Goal: Task Accomplishment & Management: Complete application form

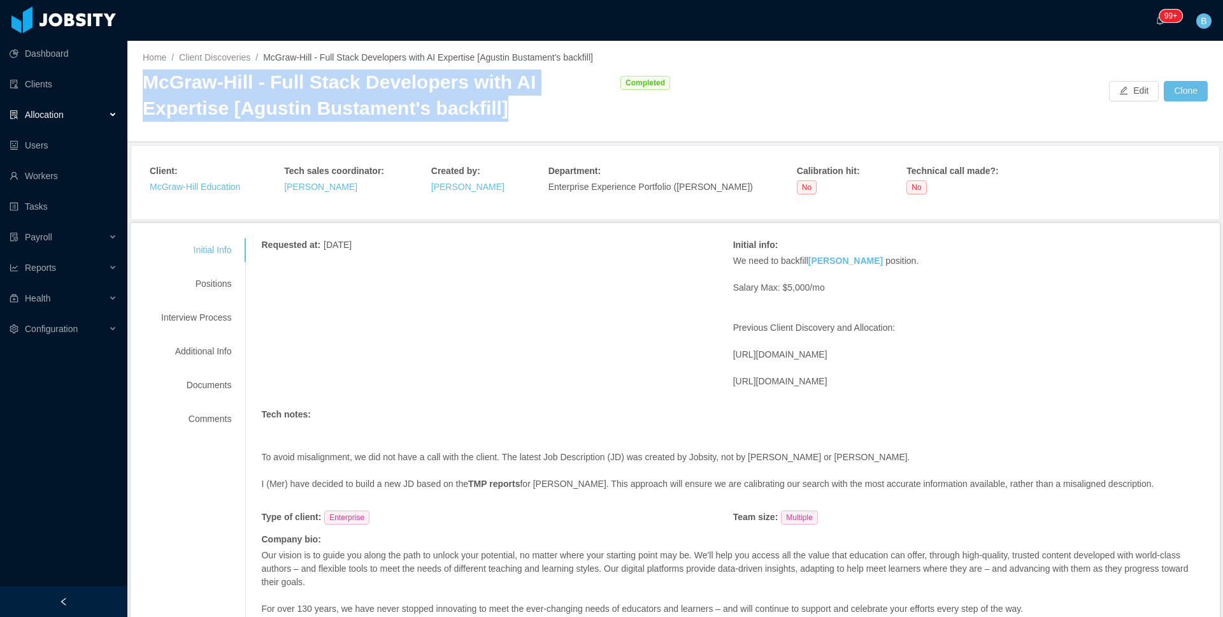
drag, startPoint x: 431, startPoint y: 114, endPoint x: 141, endPoint y: 87, distance: 291.1
click at [141, 87] on div "Home / Client Discoveries / [PERSON_NAME] - Full Stack Developers with AI Exper…" at bounding box center [675, 91] width 1096 height 101
copy div "McGraw-Hill - Full Stack Developers with AI Expertise [Agustin Bustament's back…"
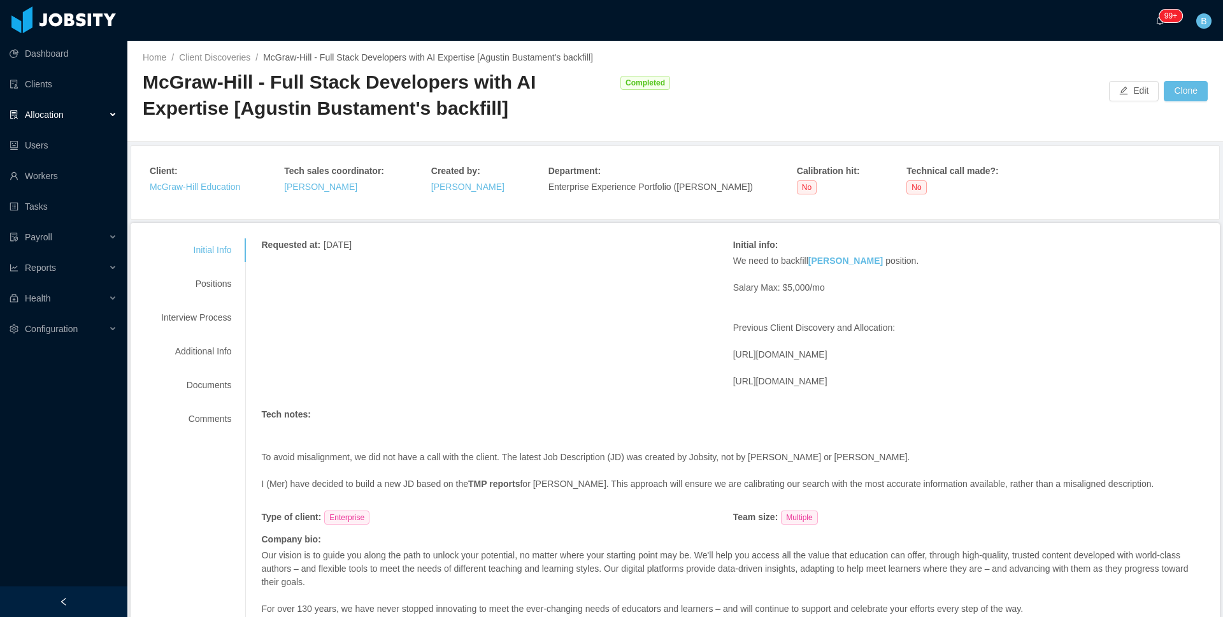
click at [657, 386] on div "Requested at : [DATE] Initial info : We need to backfill [PERSON_NAME] position…" at bounding box center [733, 454] width 944 height 433
click at [212, 286] on div "Positions" at bounding box center [196, 284] width 101 height 24
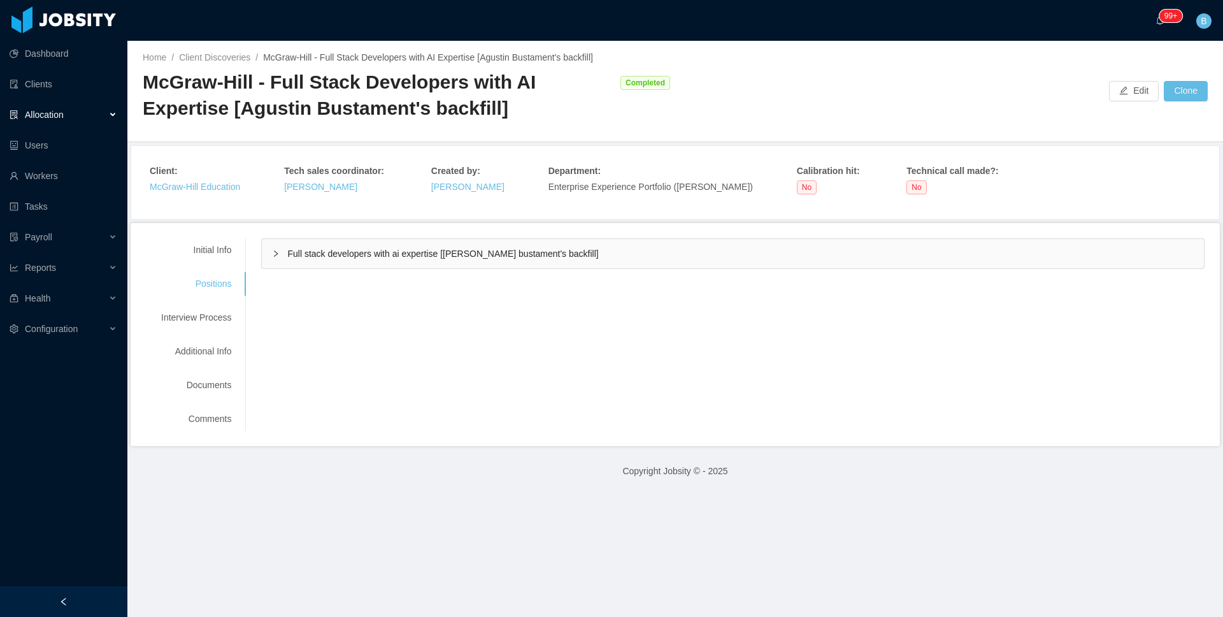
click at [345, 260] on div "Full stack developers with ai expertise [[PERSON_NAME] bustament's backfill]" at bounding box center [733, 253] width 942 height 29
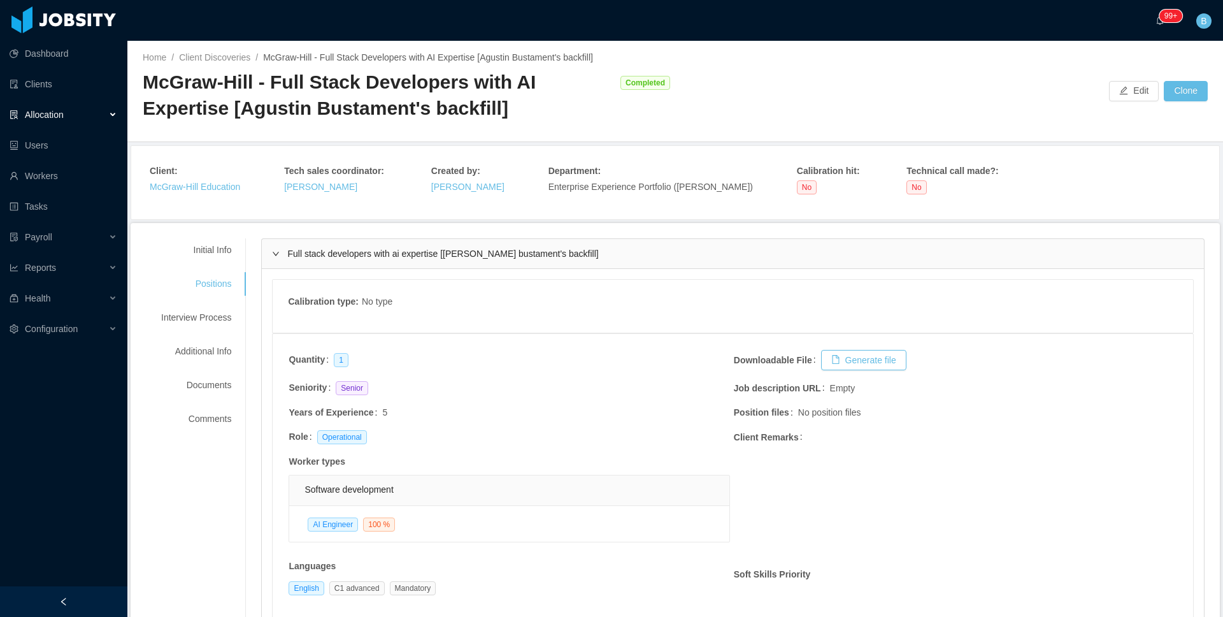
click at [345, 259] on div "Full stack developers with ai expertise [[PERSON_NAME] bustament's backfill]" at bounding box center [733, 253] width 942 height 29
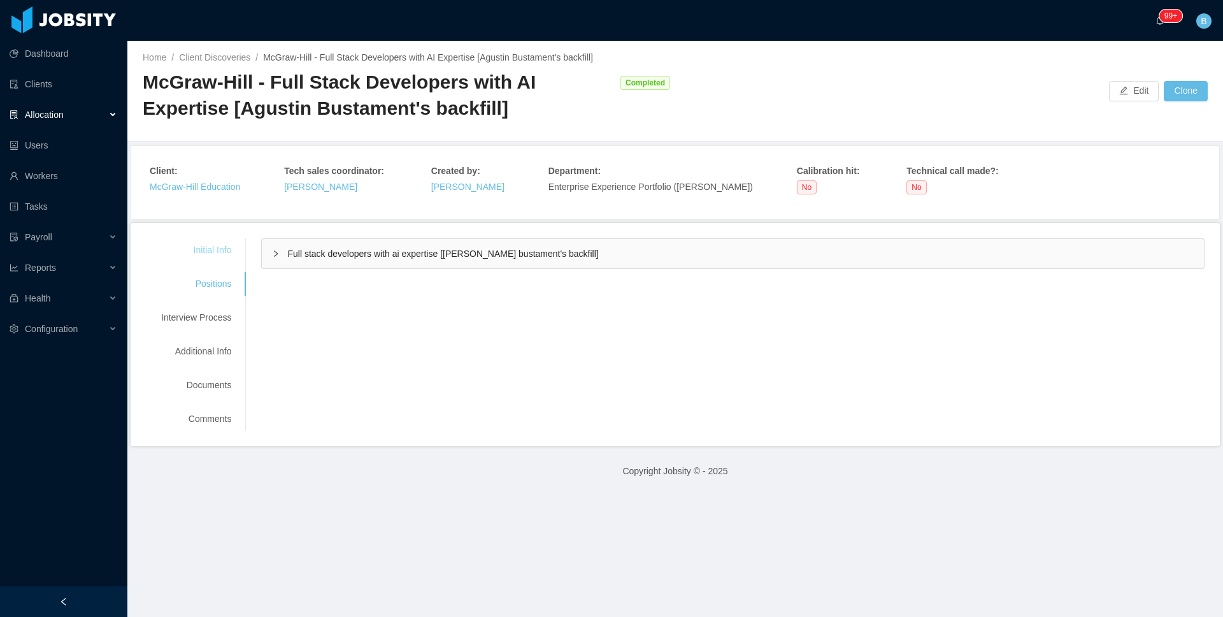
click at [199, 246] on div "Initial Info" at bounding box center [196, 250] width 101 height 24
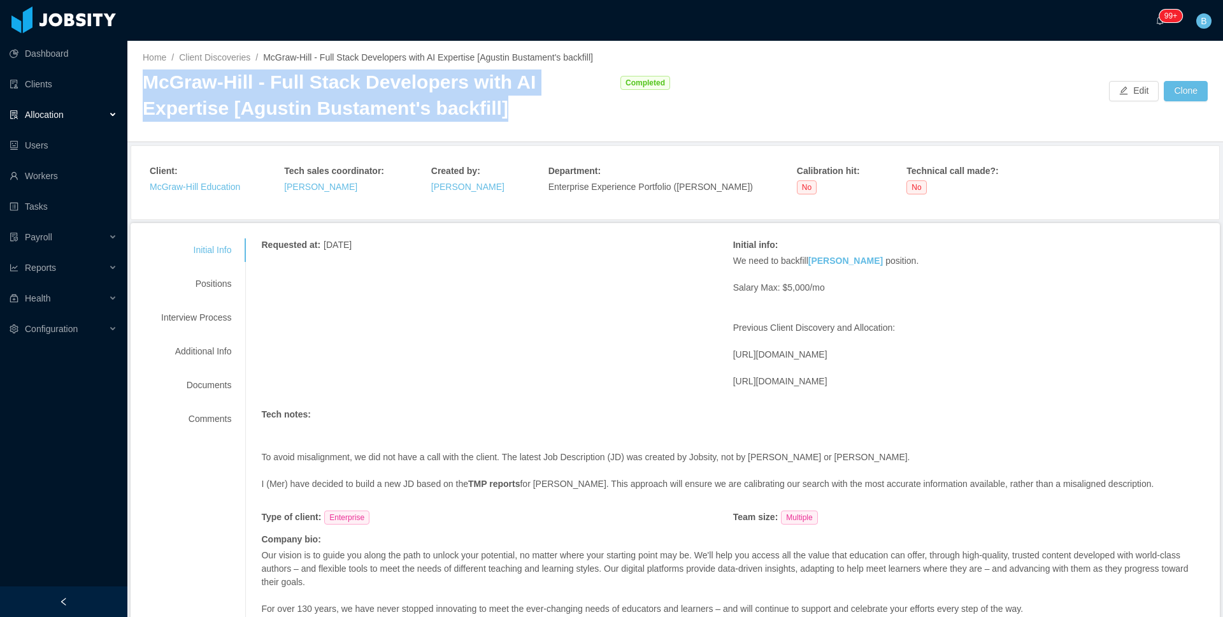
drag, startPoint x: 375, startPoint y: 111, endPoint x: 147, endPoint y: 87, distance: 228.7
click at [147, 87] on div "McGraw-Hill - Full Stack Developers with AI Expertise [Agustin Bustament's back…" at bounding box center [378, 95] width 471 height 52
copy div "McGraw-Hill - Full Stack Developers with AI Expertise [Agustin Bustament's back…"
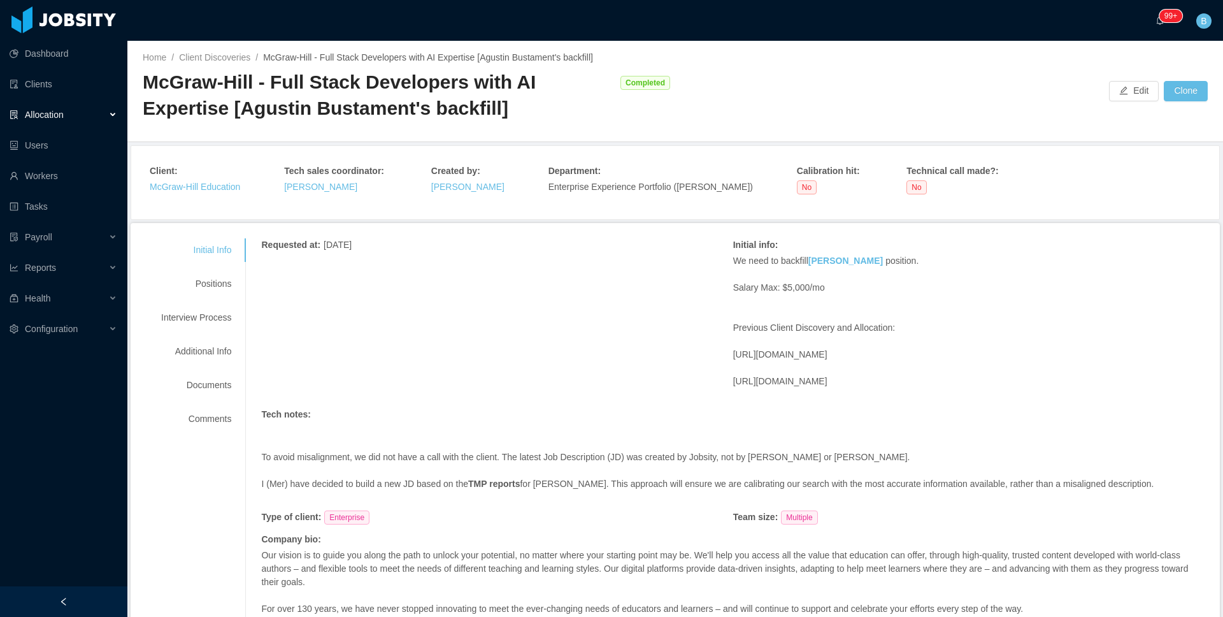
click at [81, 120] on div "Allocation" at bounding box center [63, 114] width 127 height 25
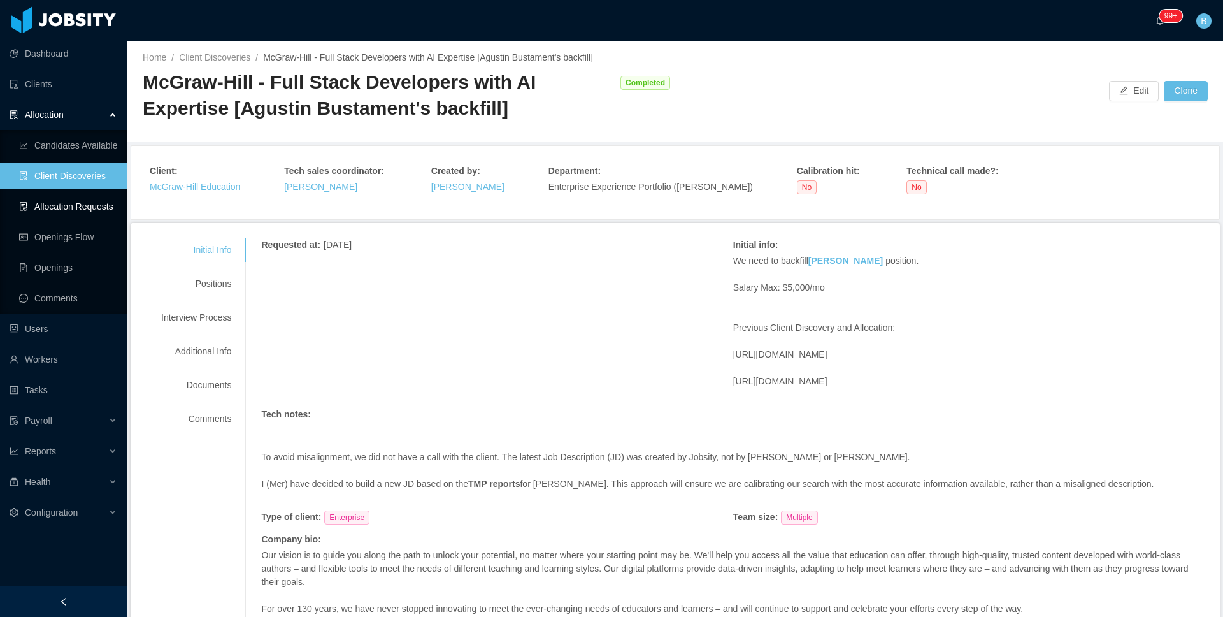
click at [55, 211] on link "Allocation Requests" at bounding box center [68, 206] width 98 height 25
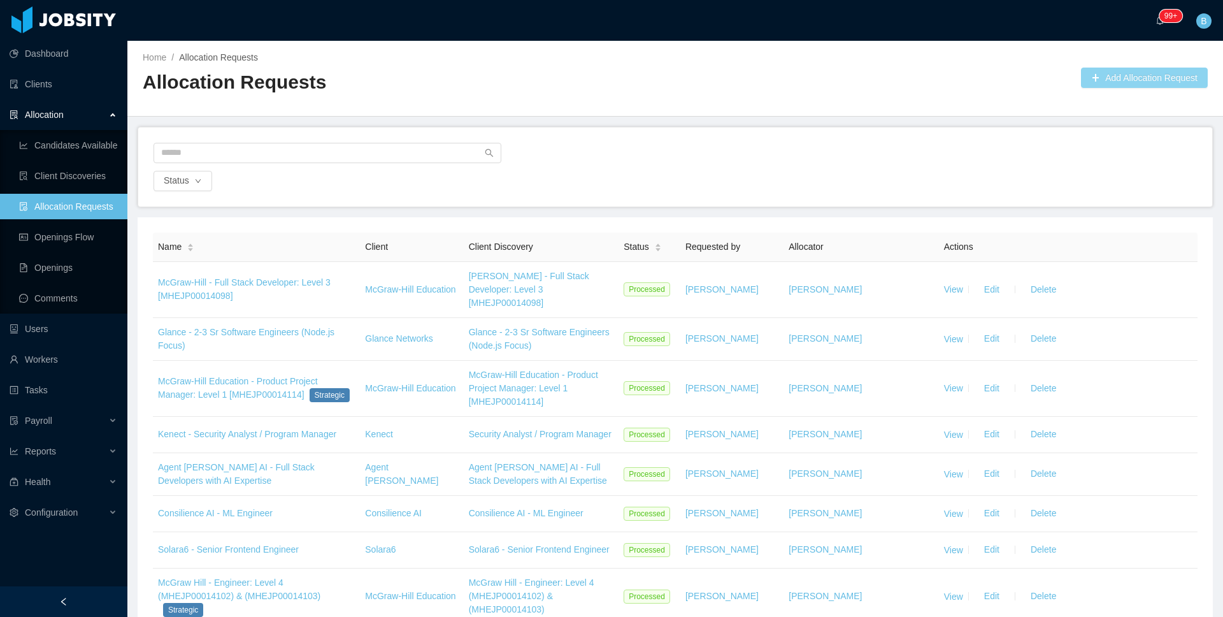
click at [1116, 80] on button "Add Allocation Request" at bounding box center [1144, 78] width 127 height 20
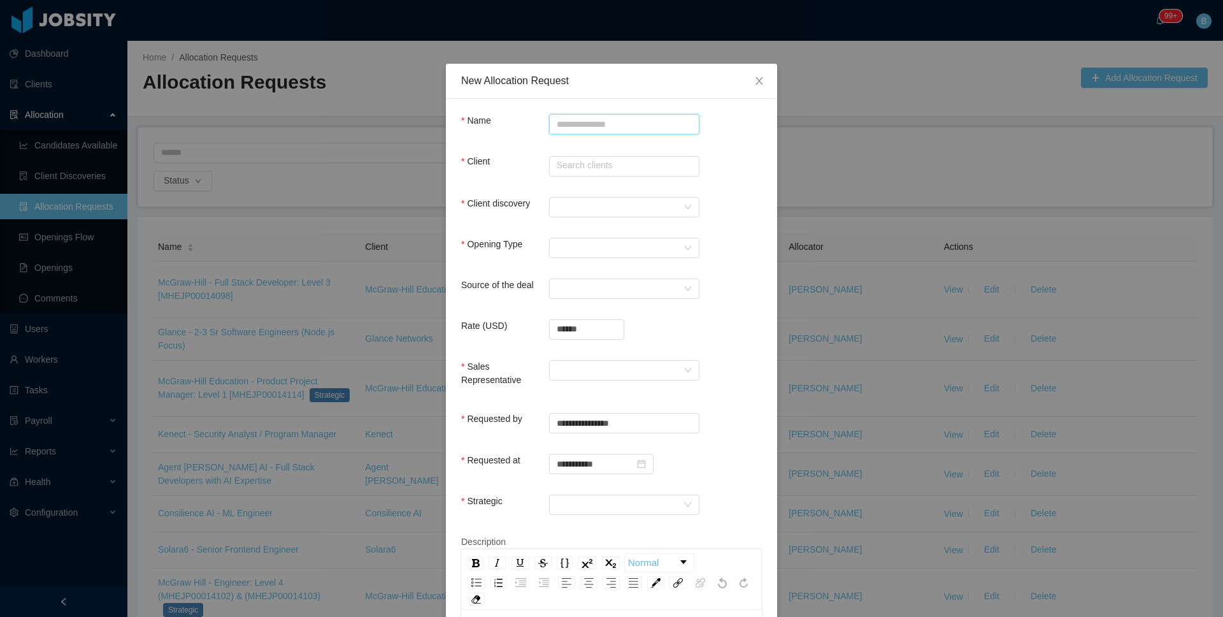
paste input "**********"
type input "**********"
click at [571, 158] on input "text" at bounding box center [624, 166] width 150 height 20
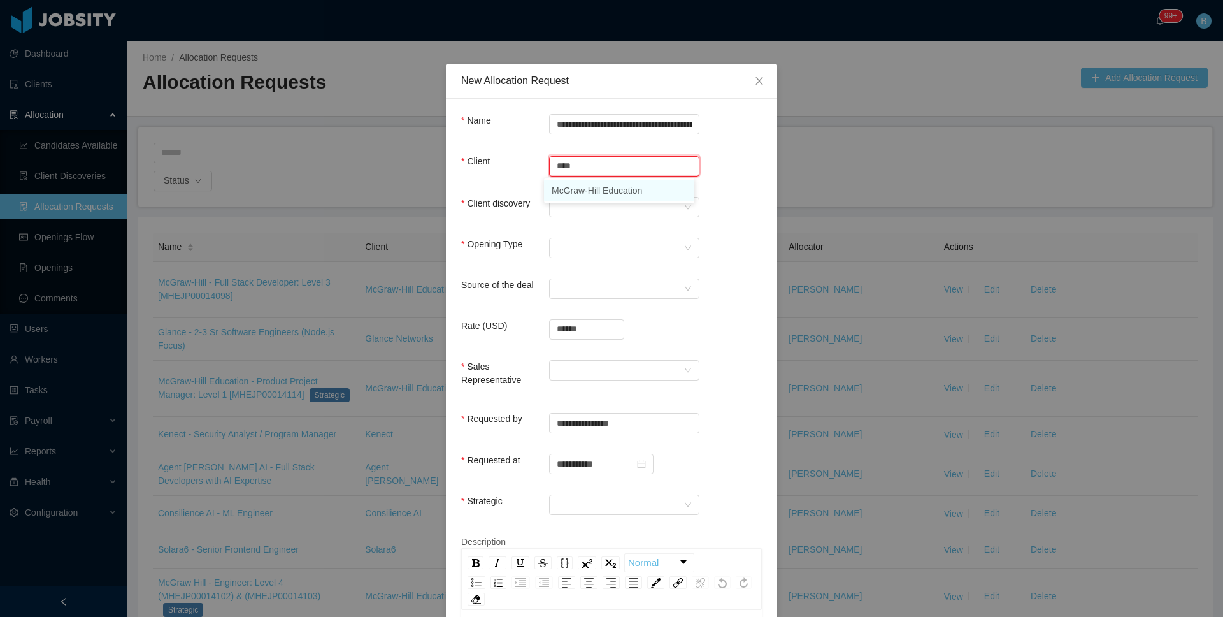
click at [568, 189] on li "McGraw-Hill Education" at bounding box center [619, 190] width 150 height 20
type input "**********"
click at [563, 206] on div at bounding box center [620, 207] width 127 height 19
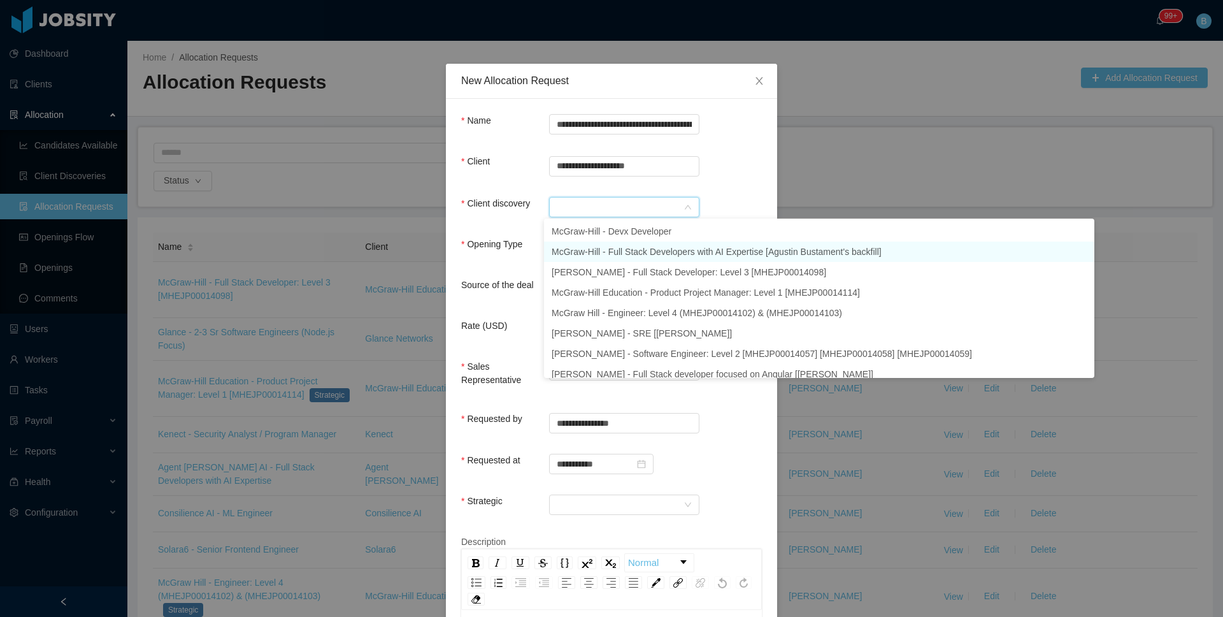
click at [639, 252] on li "McGraw-Hill - Full Stack Developers with AI Expertise [Agustin Bustament's back…" at bounding box center [819, 251] width 550 height 20
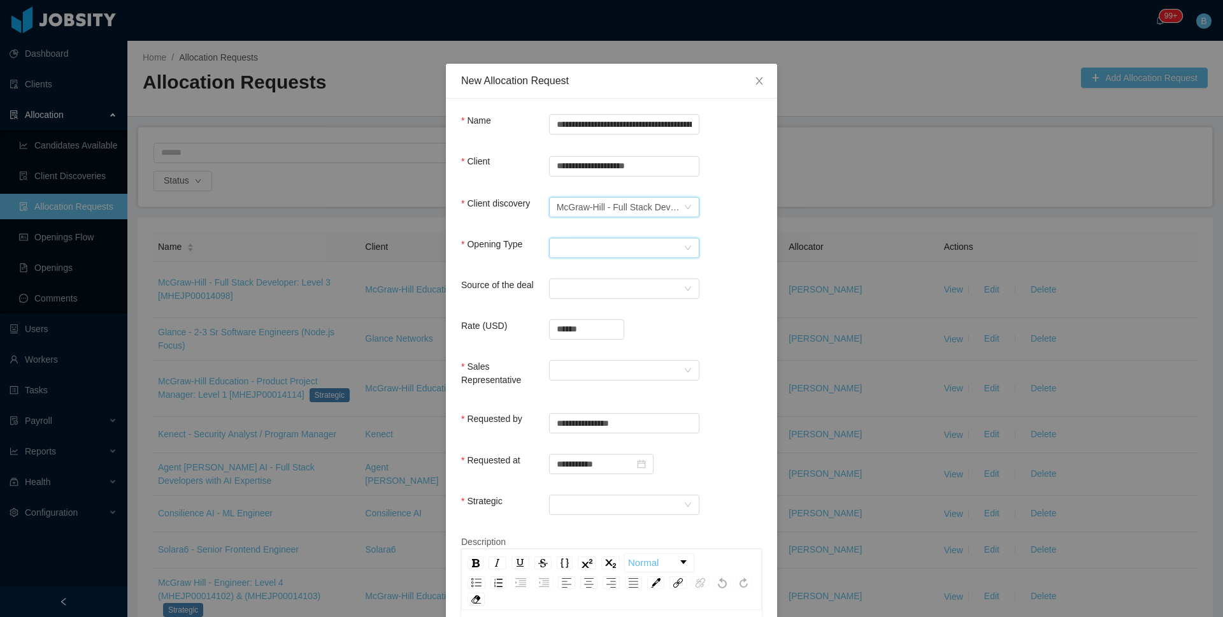
click at [610, 247] on div "Select Opening Type" at bounding box center [620, 247] width 127 height 19
click at [577, 318] on li "Backfill" at bounding box center [619, 313] width 150 height 20
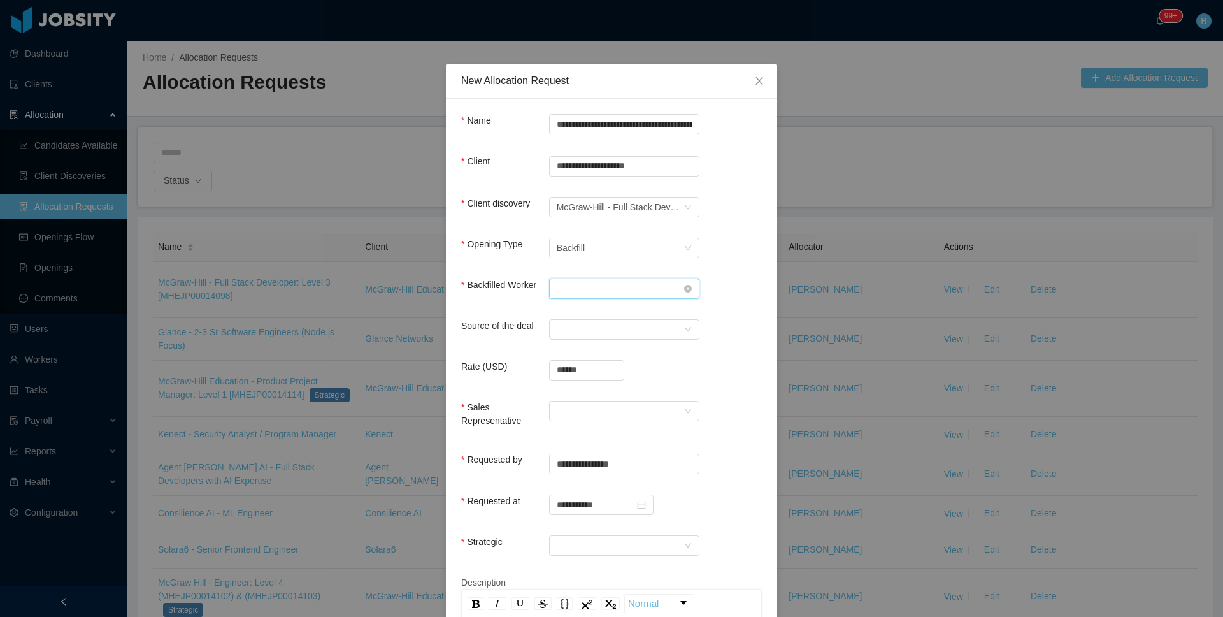
click at [594, 289] on div "Search workers..." at bounding box center [620, 288] width 127 height 19
type input "*******"
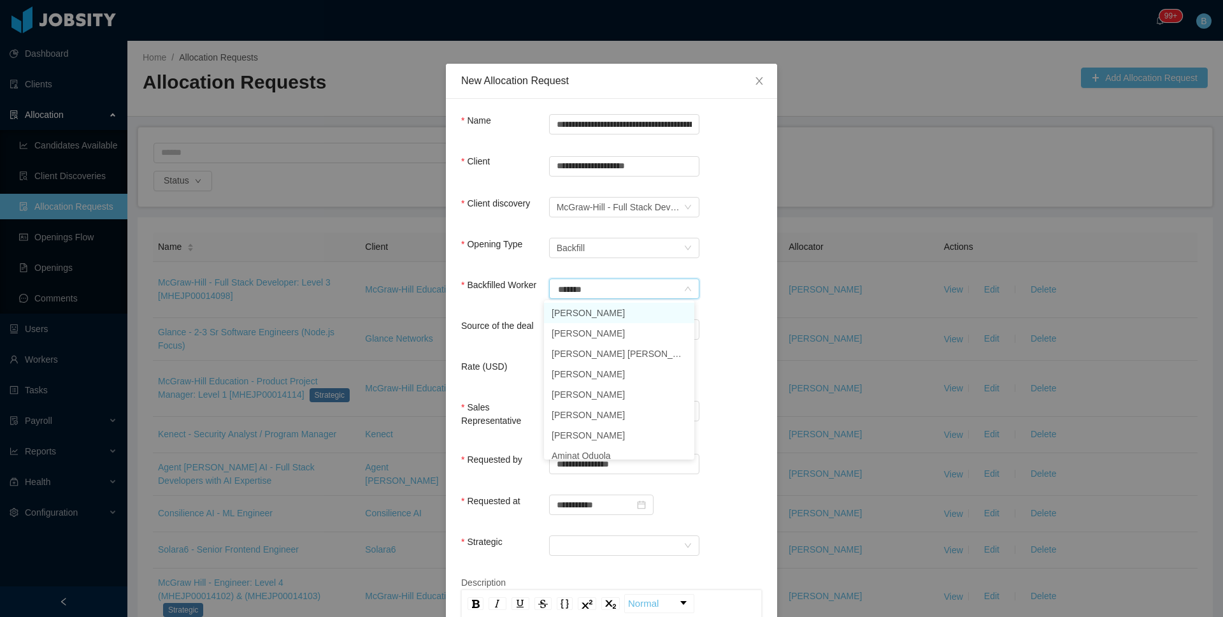
click at [600, 316] on li "[PERSON_NAME]" at bounding box center [619, 313] width 150 height 20
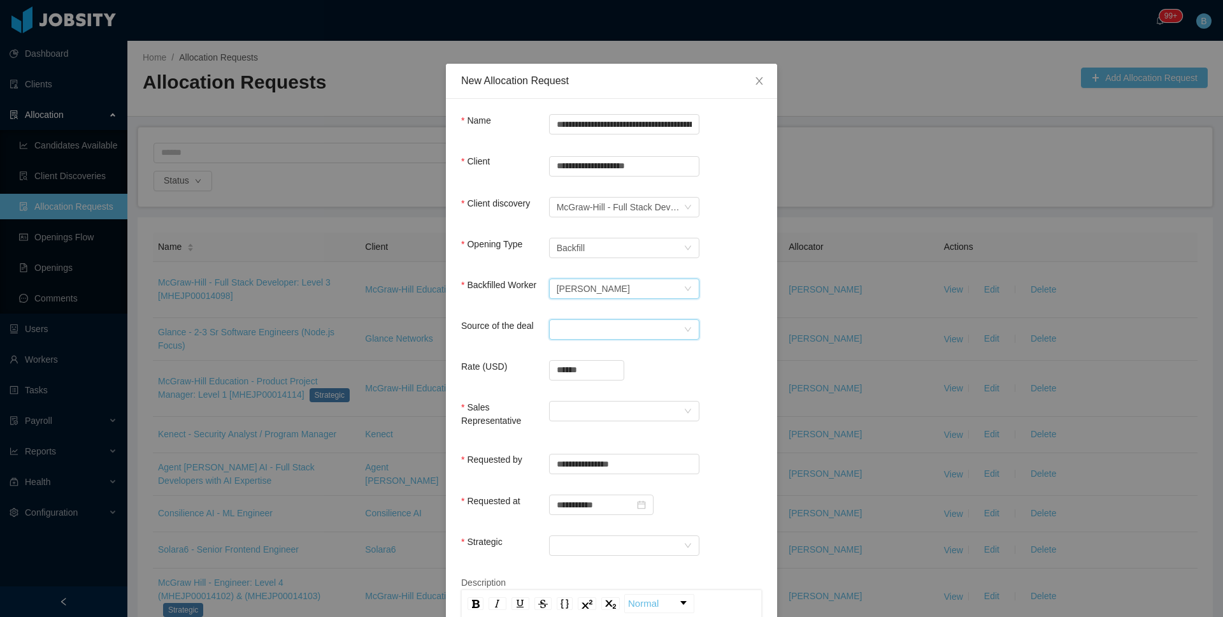
drag, startPoint x: 591, startPoint y: 328, endPoint x: 579, endPoint y: 335, distance: 14.2
click at [591, 329] on div "Select a Source" at bounding box center [620, 329] width 127 height 19
click at [578, 356] on li "CSM" at bounding box center [619, 353] width 150 height 20
click at [584, 368] on input "******" at bounding box center [587, 370] width 74 height 19
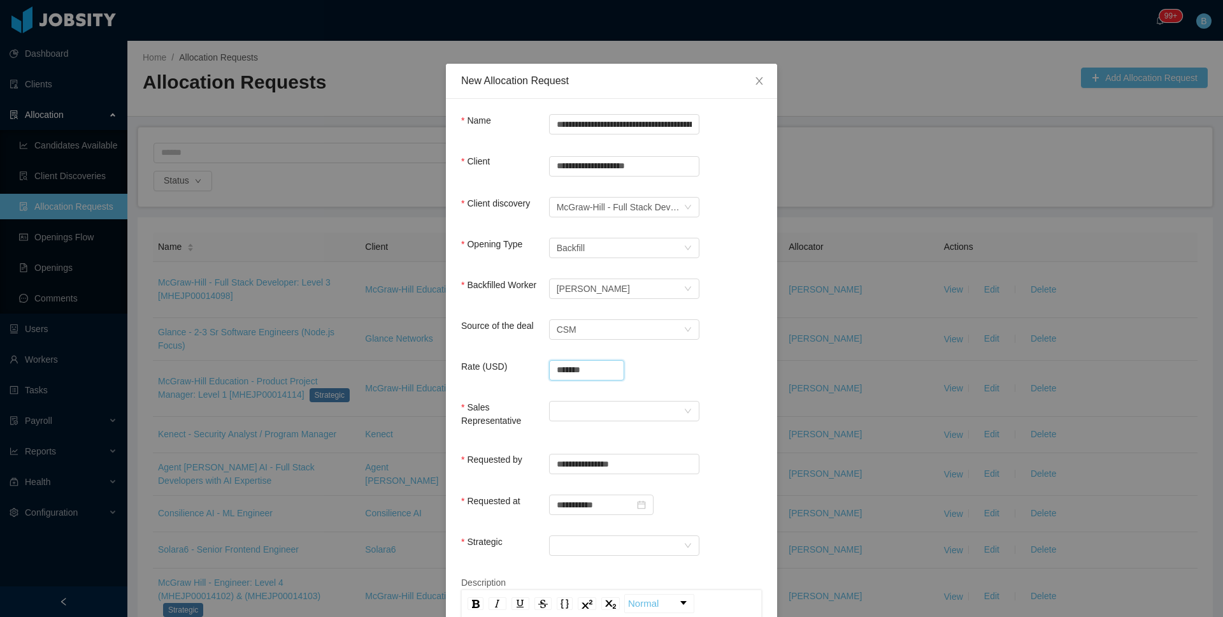
type input "**********"
click at [577, 406] on div at bounding box center [620, 410] width 127 height 19
click at [576, 440] on li "[PERSON_NAME]" at bounding box center [619, 435] width 150 height 20
click at [589, 542] on div at bounding box center [620, 545] width 127 height 19
click at [579, 568] on li "Yes" at bounding box center [619, 569] width 150 height 20
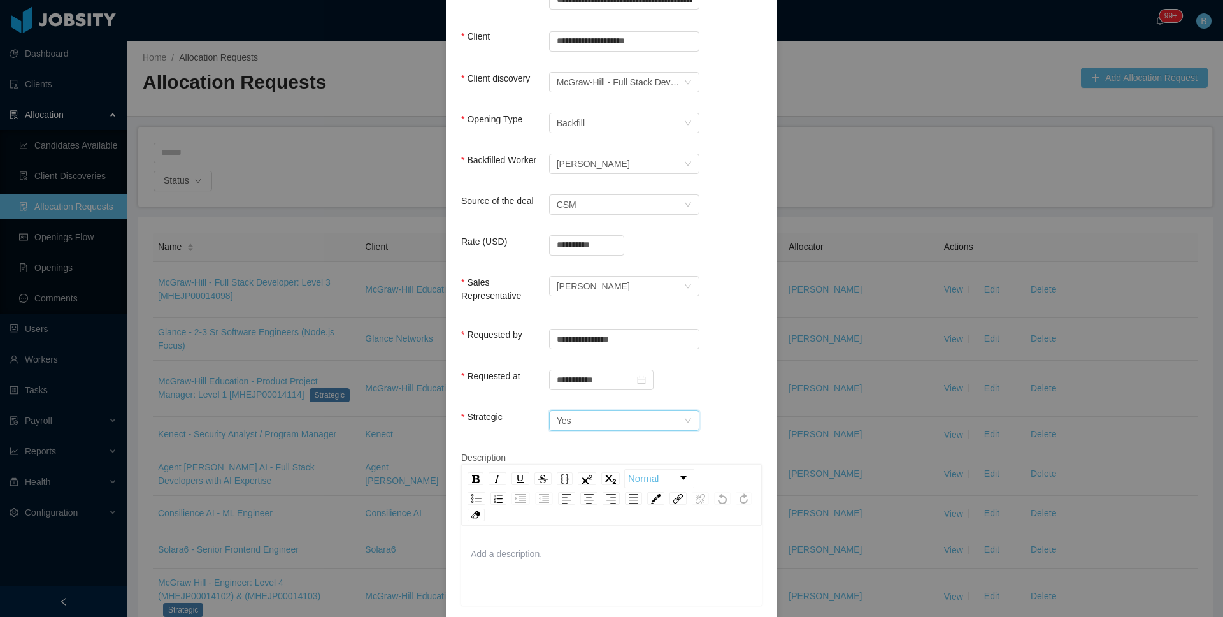
scroll to position [176, 0]
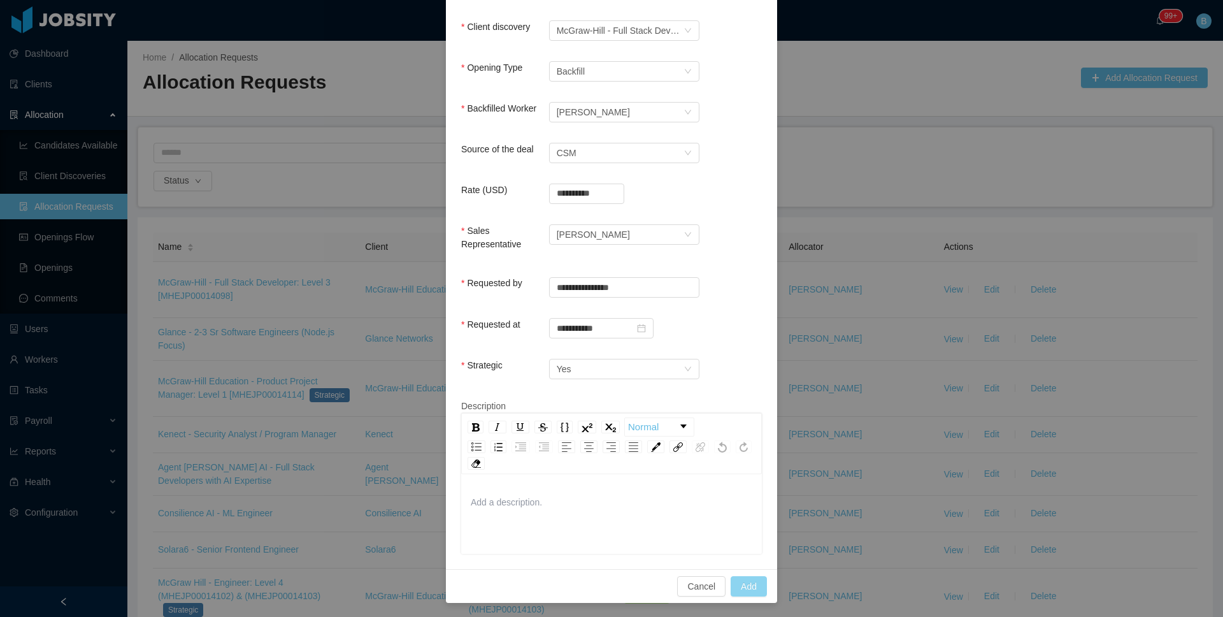
click at [761, 584] on button "Add" at bounding box center [749, 586] width 36 height 20
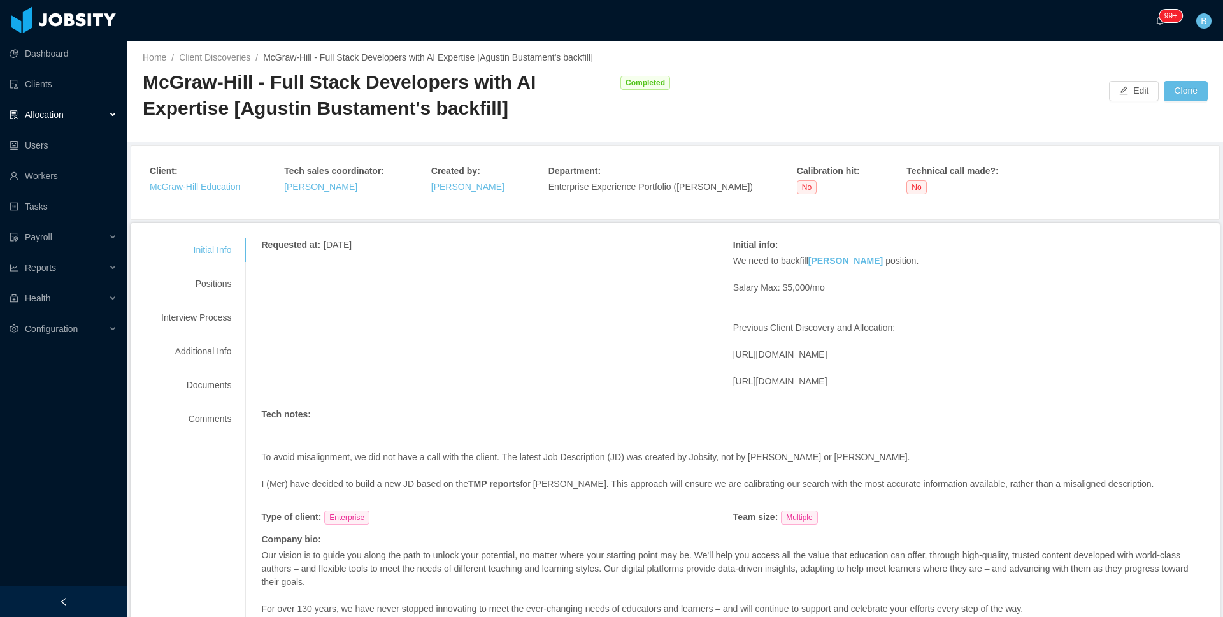
click at [1088, 274] on div "We need to backfill Agustin Ariel Bustamante position. Salary Max: $5,000/mo Pr…" at bounding box center [968, 327] width 471 height 147
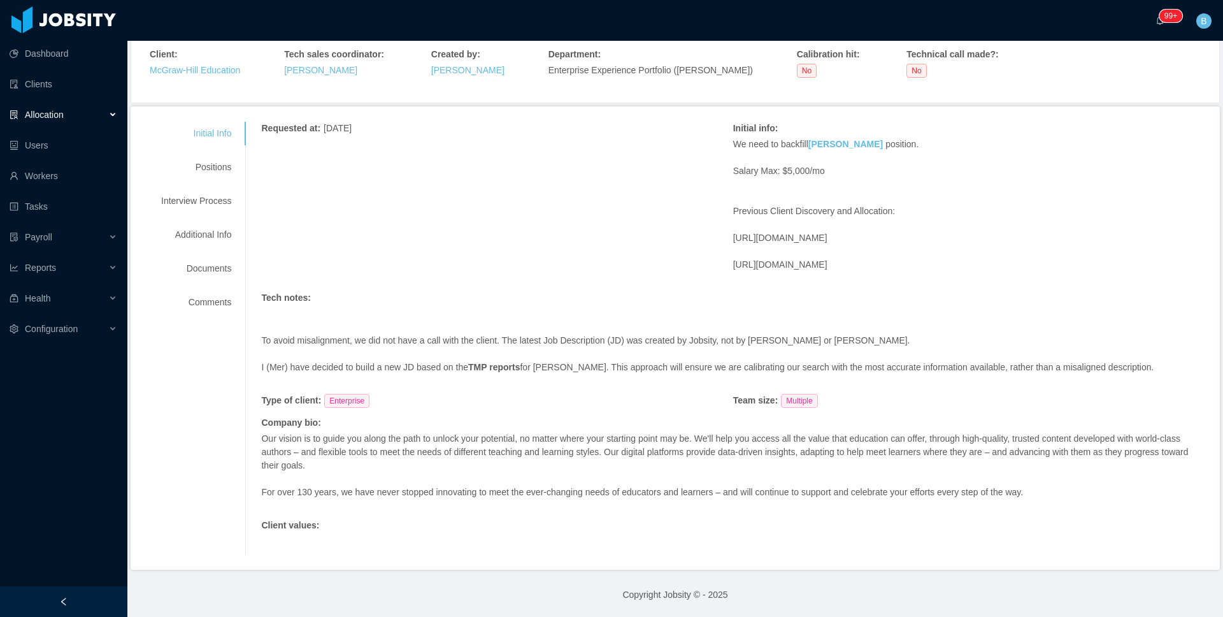
scroll to position [117, 0]
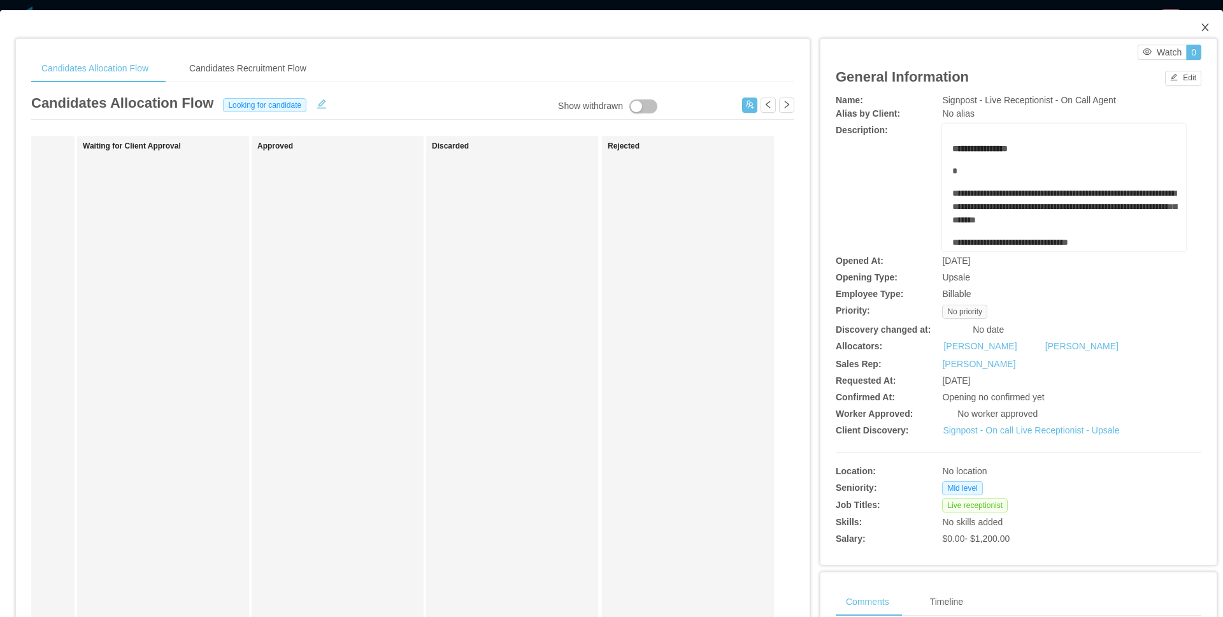
click at [1206, 28] on span "Close" at bounding box center [1206, 28] width 36 height 36
